Goal: Information Seeking & Learning: Learn about a topic

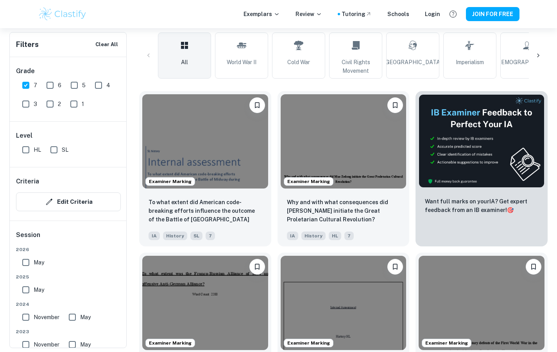
scroll to position [207, 0]
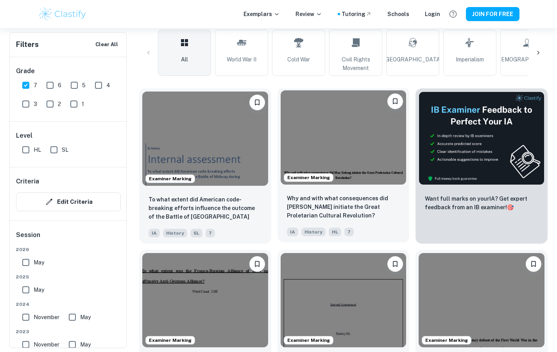
click at [356, 134] on img at bounding box center [344, 137] width 126 height 94
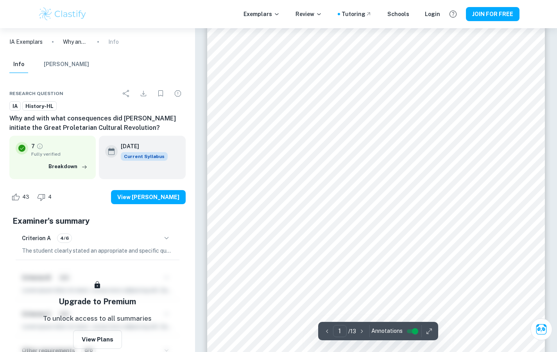
scroll to position [455, 0]
type input "4"
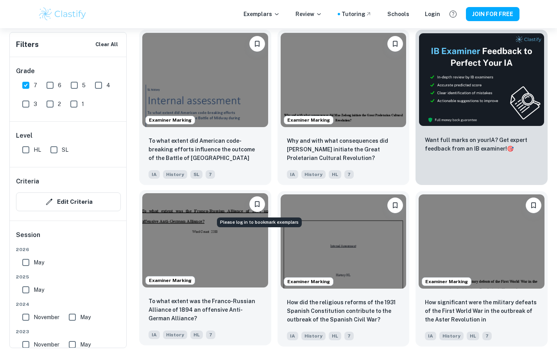
scroll to position [267, 0]
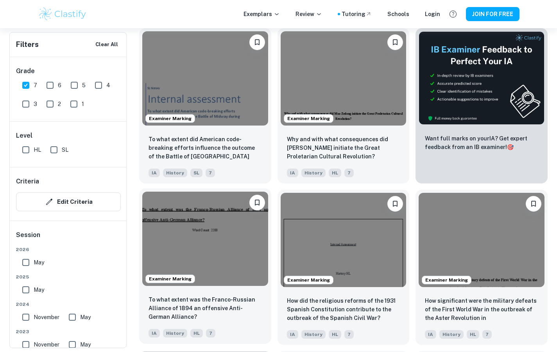
click at [221, 262] on img at bounding box center [205, 239] width 126 height 94
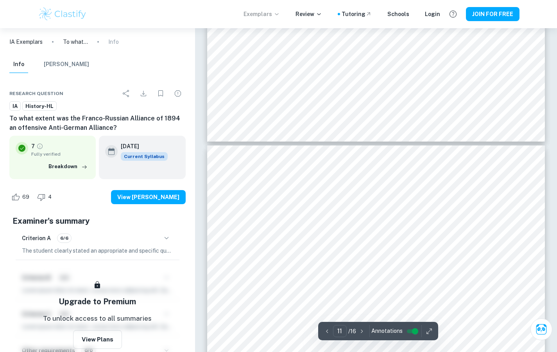
scroll to position [4805, 0]
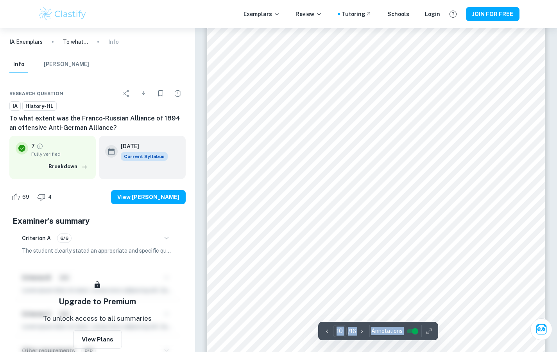
scroll to position [4587, 0]
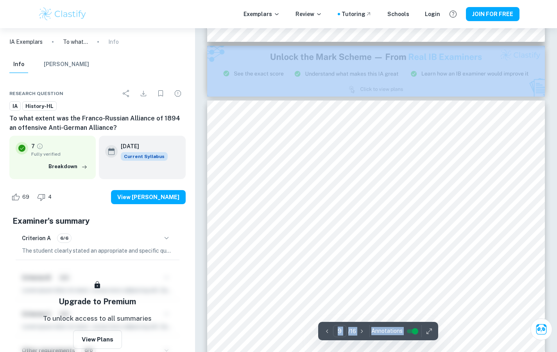
type input "8"
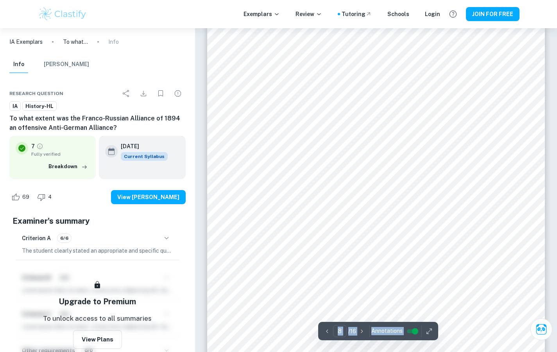
scroll to position [3506, 0]
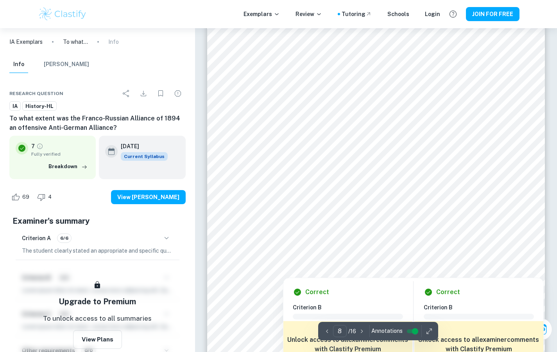
click at [339, 155] on div at bounding box center [375, 162] width 273 height 25
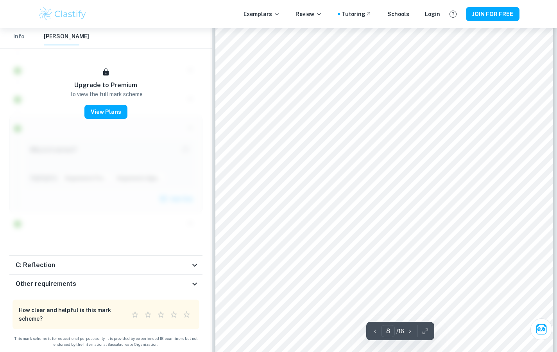
scroll to position [1775, 0]
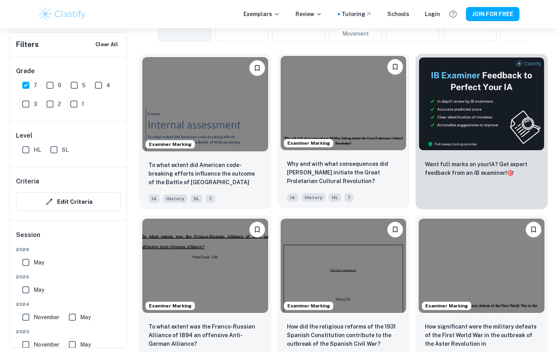
scroll to position [239, 0]
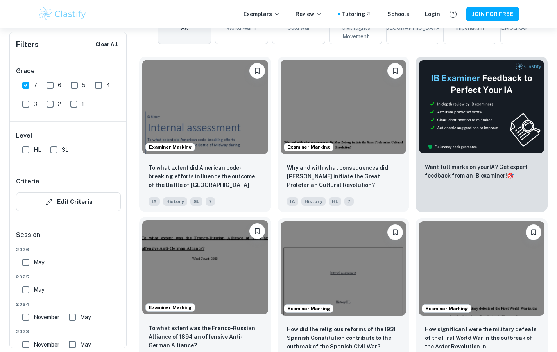
click at [211, 266] on img at bounding box center [205, 267] width 126 height 94
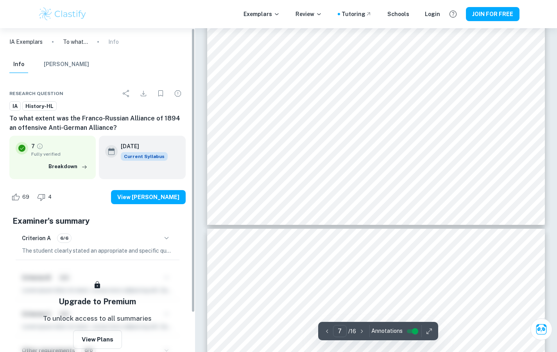
scroll to position [3212, 0]
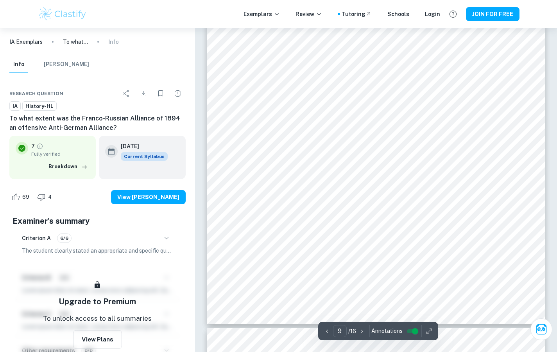
type input "10"
